Goal: Book appointment/travel/reservation

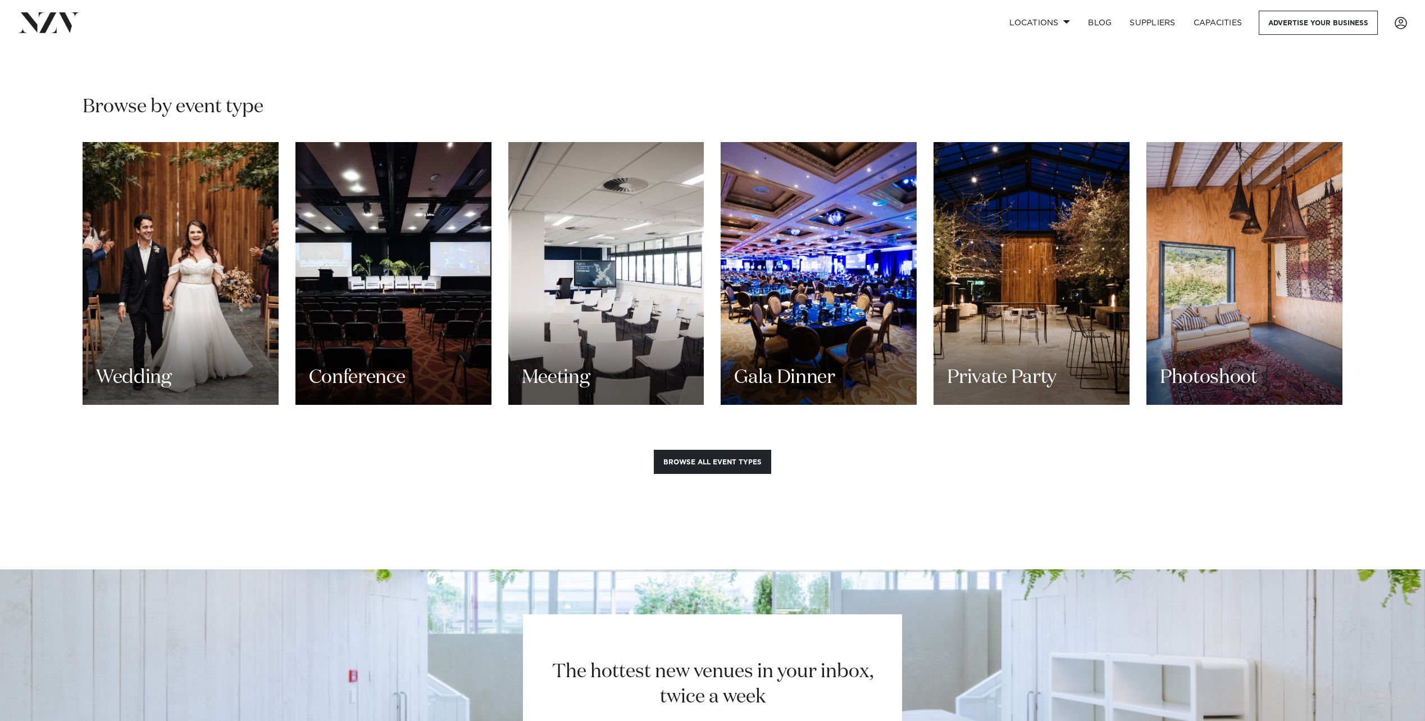
scroll to position [1011, 0]
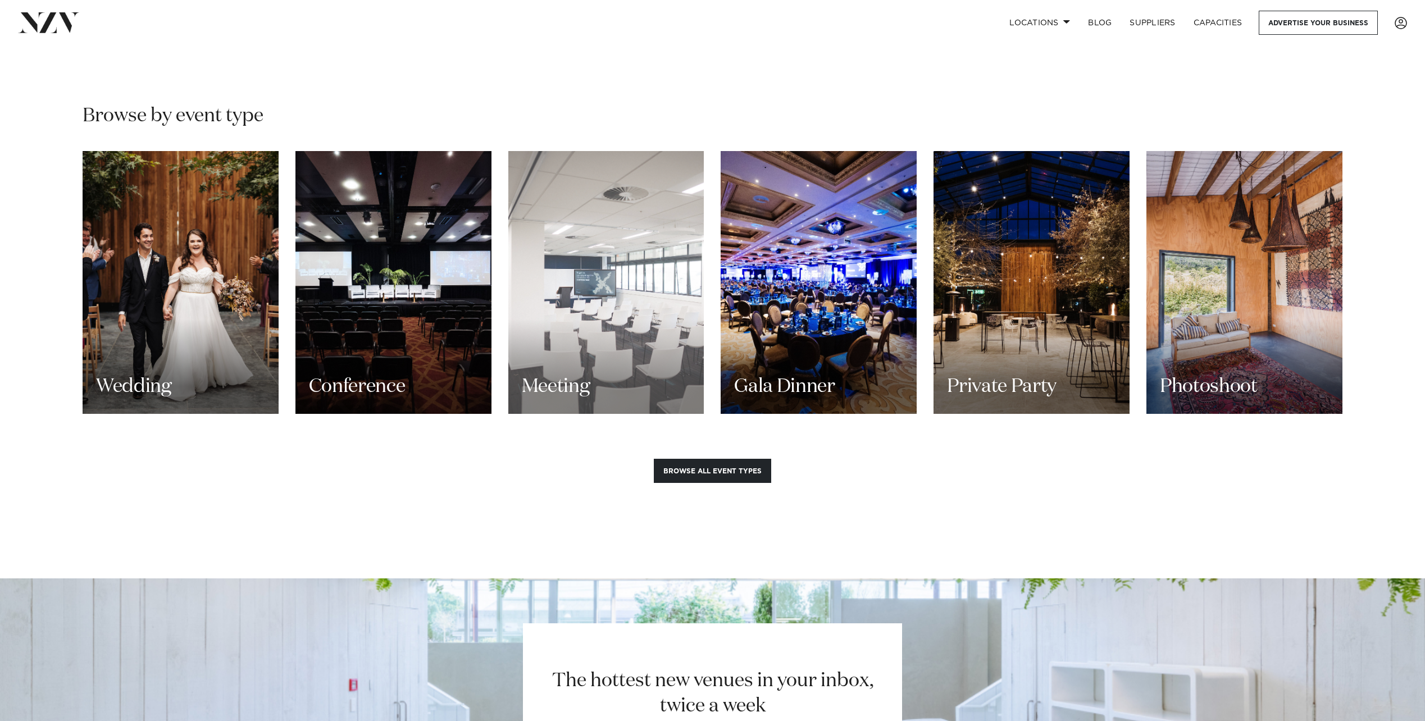
click at [641, 312] on div "Meeting" at bounding box center [606, 282] width 196 height 263
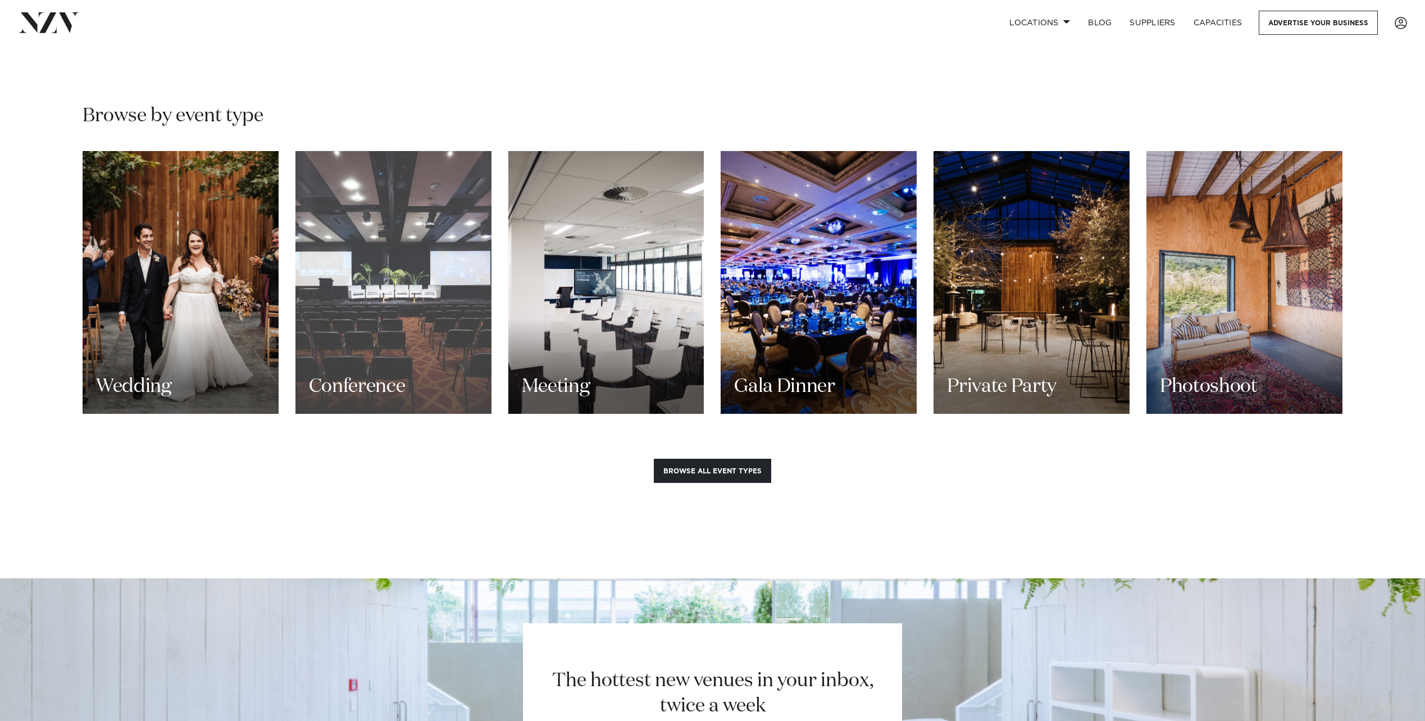
click at [326, 308] on div "Conference" at bounding box center [393, 282] width 196 height 263
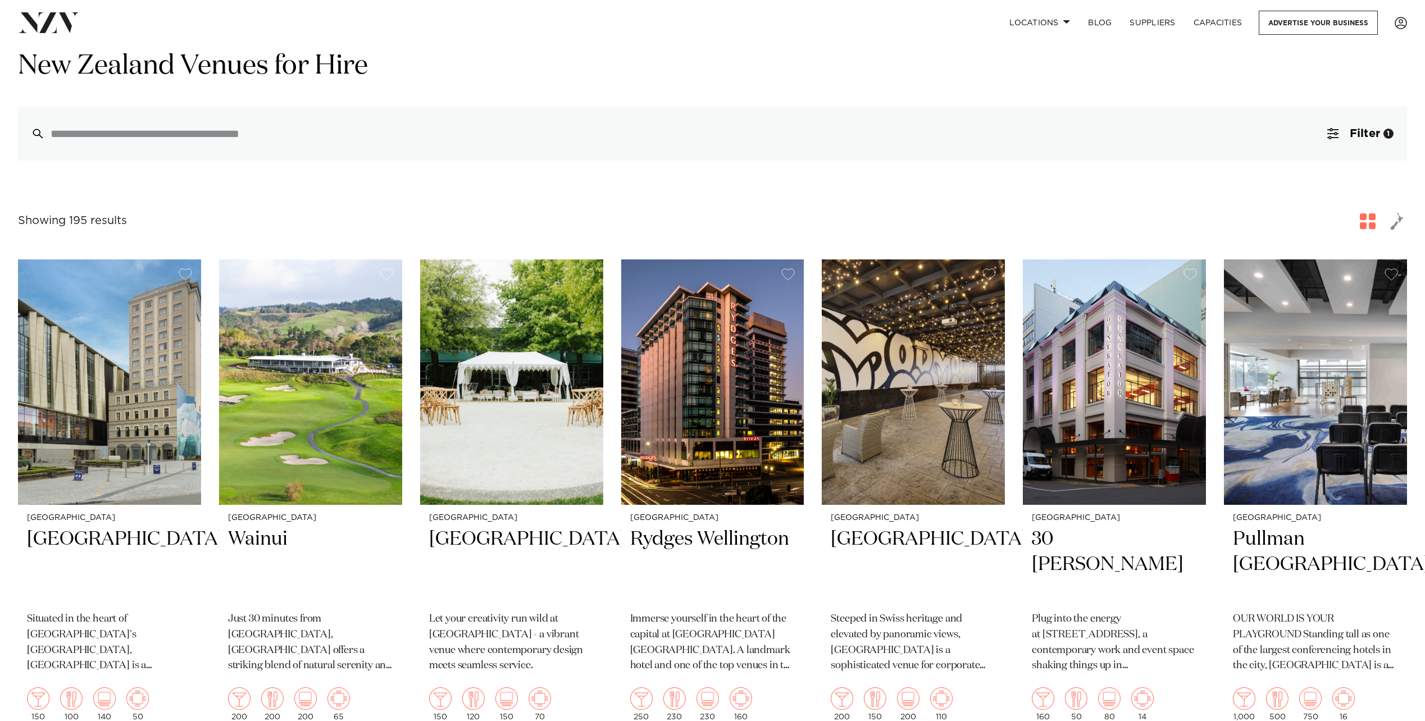
scroll to position [112, 0]
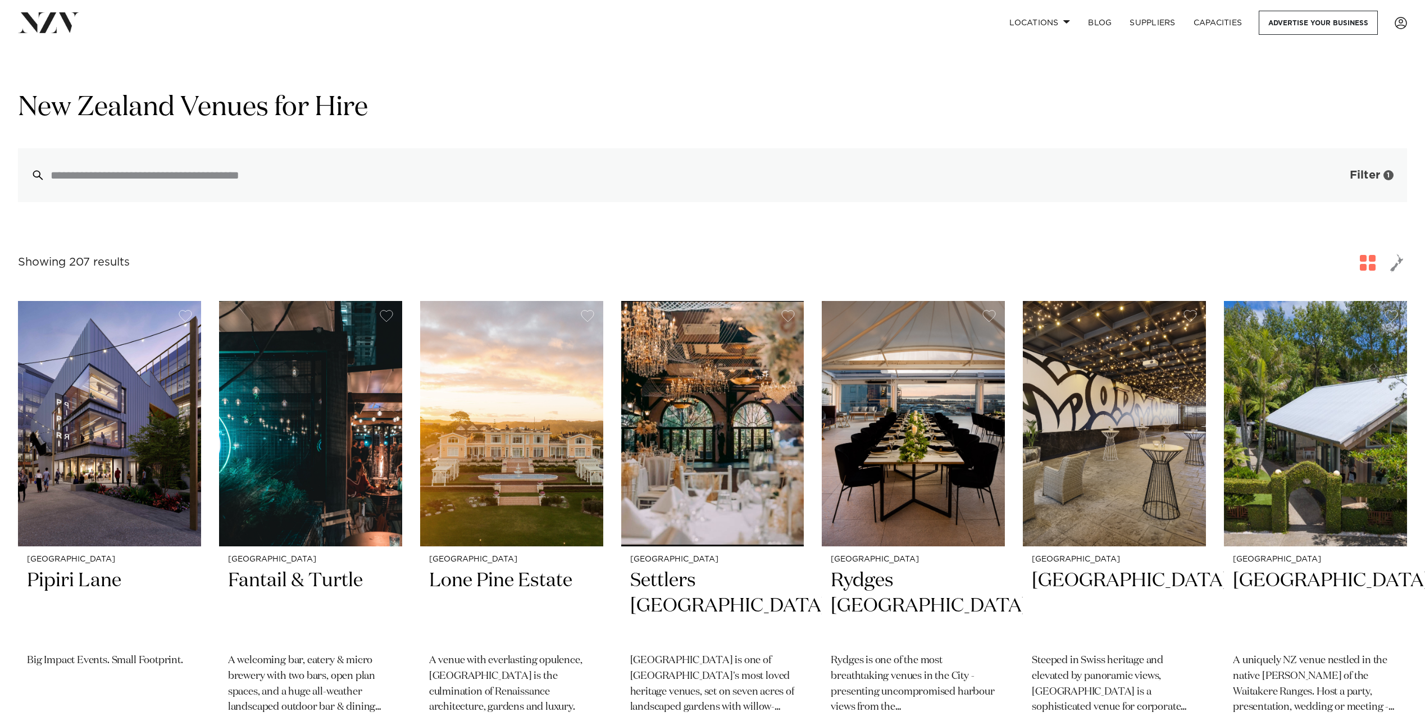
click at [1368, 175] on span "Filter" at bounding box center [1365, 175] width 30 height 11
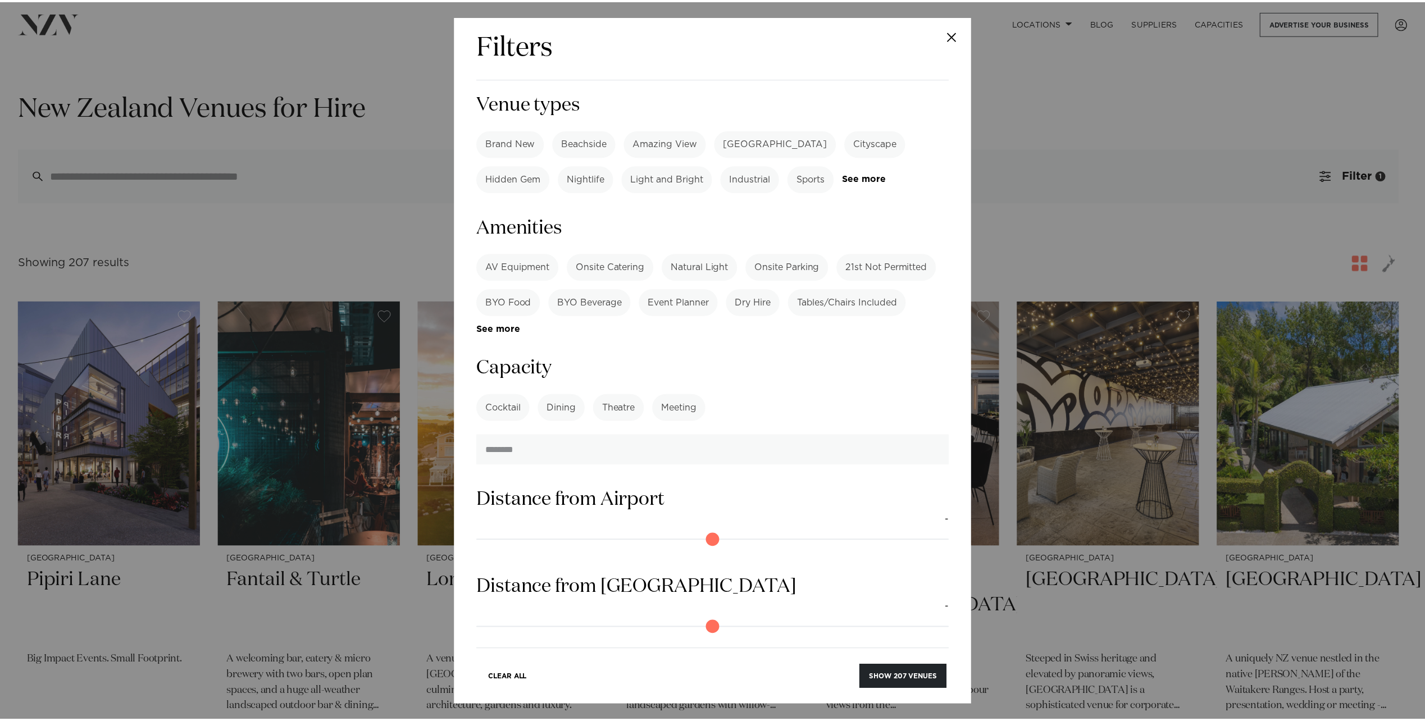
scroll to position [393, 0]
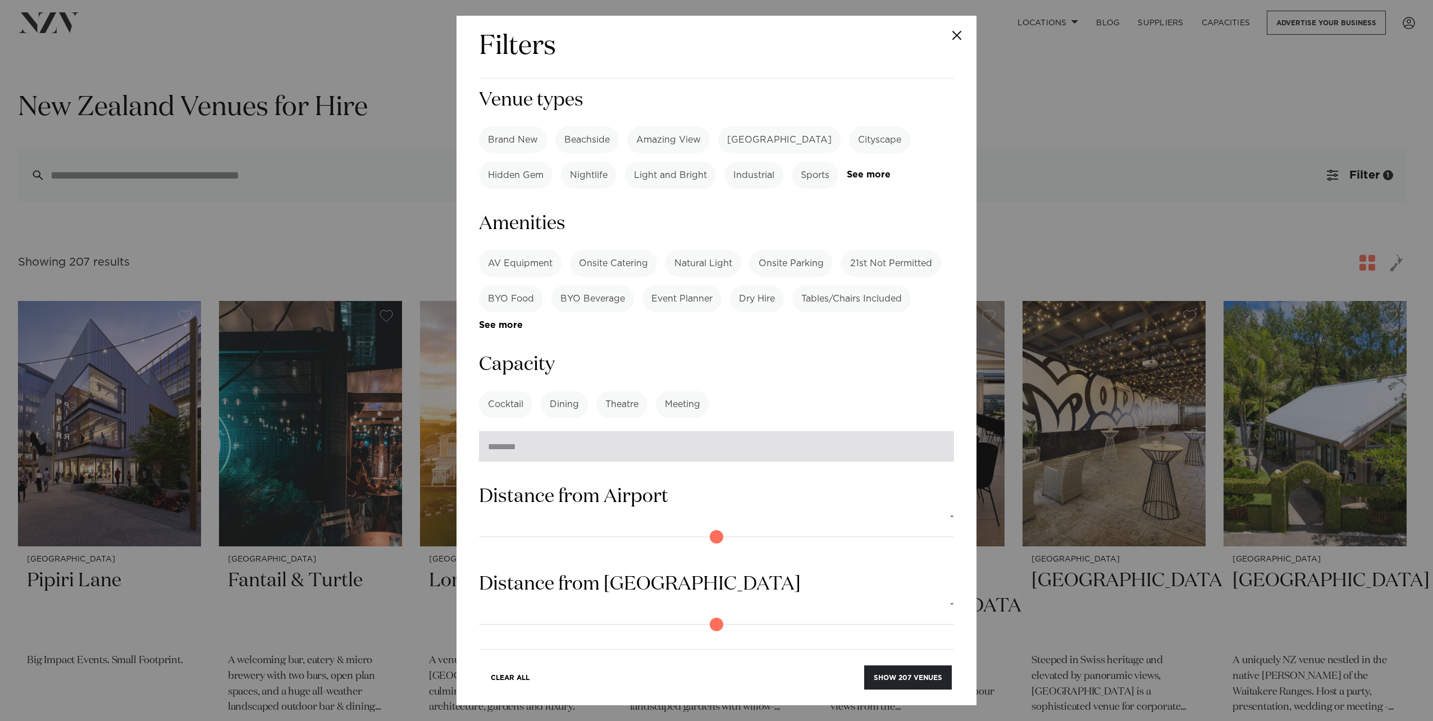
click at [591, 431] on input "number" at bounding box center [716, 446] width 475 height 30
click at [681, 391] on label "Meeting" at bounding box center [682, 404] width 53 height 27
click at [616, 431] on input "number" at bounding box center [716, 446] width 475 height 30
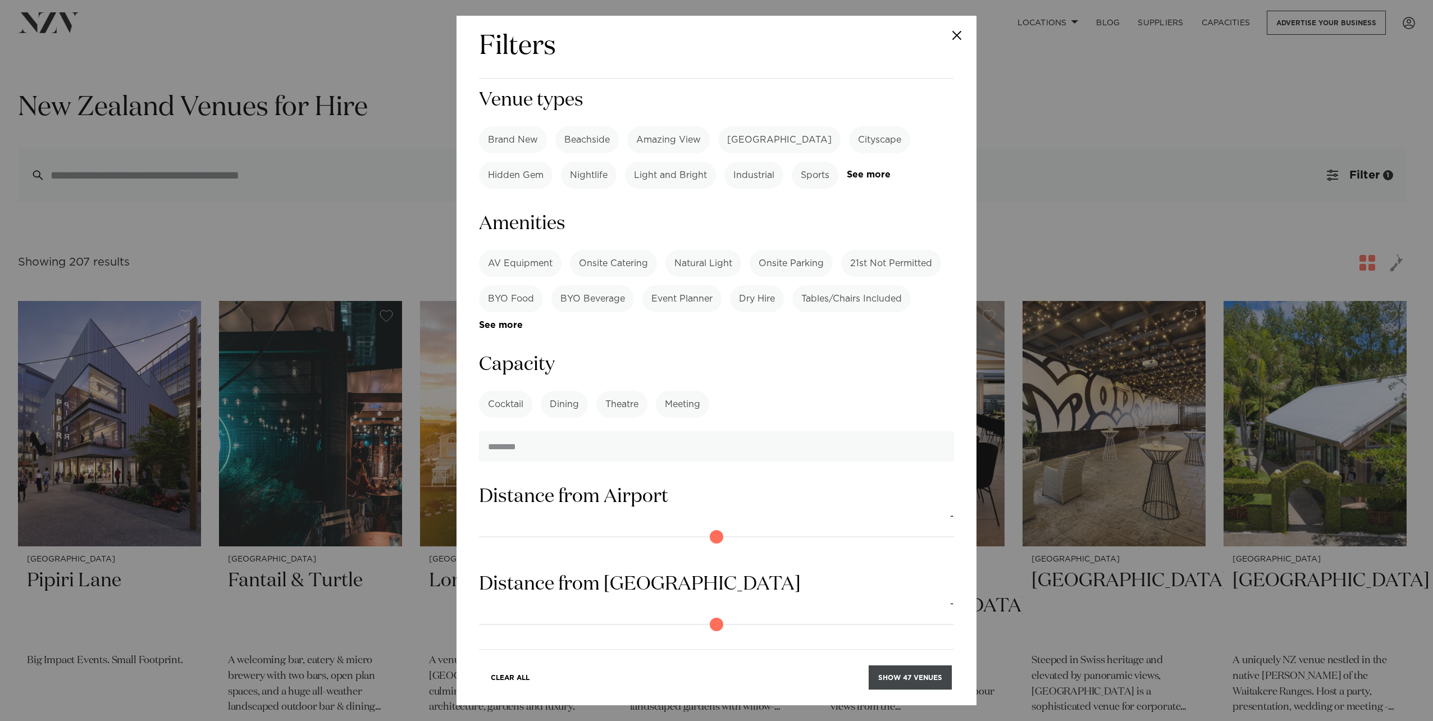
type input "***"
click at [894, 672] on button "Show 47 venues" at bounding box center [910, 678] width 83 height 24
